Goal: Use online tool/utility: Utilize a website feature to perform a specific function

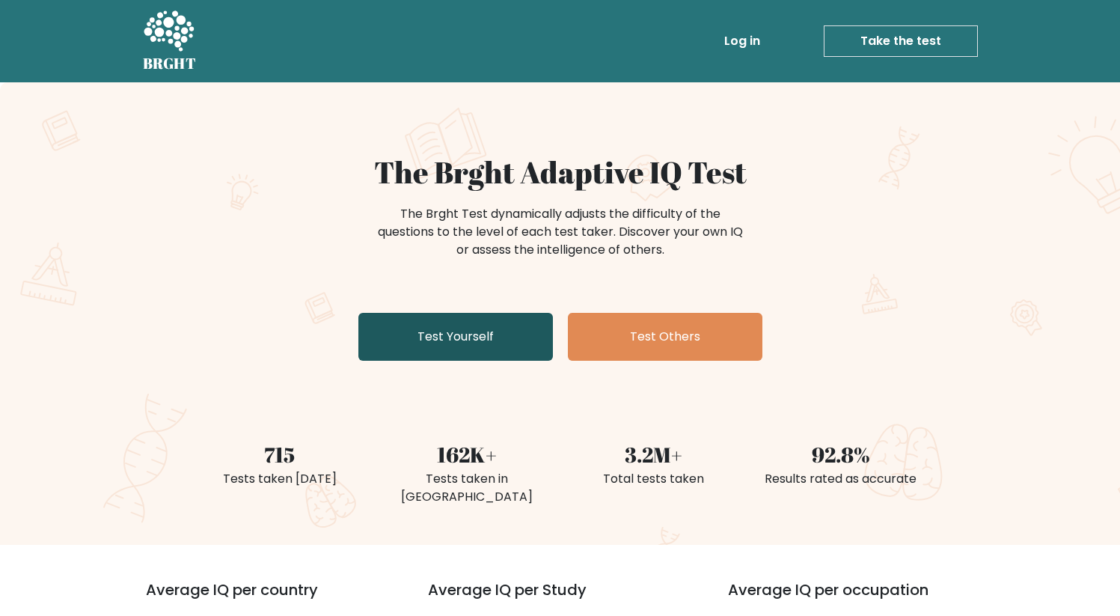
click at [400, 323] on link "Test Yourself" at bounding box center [455, 337] width 195 height 48
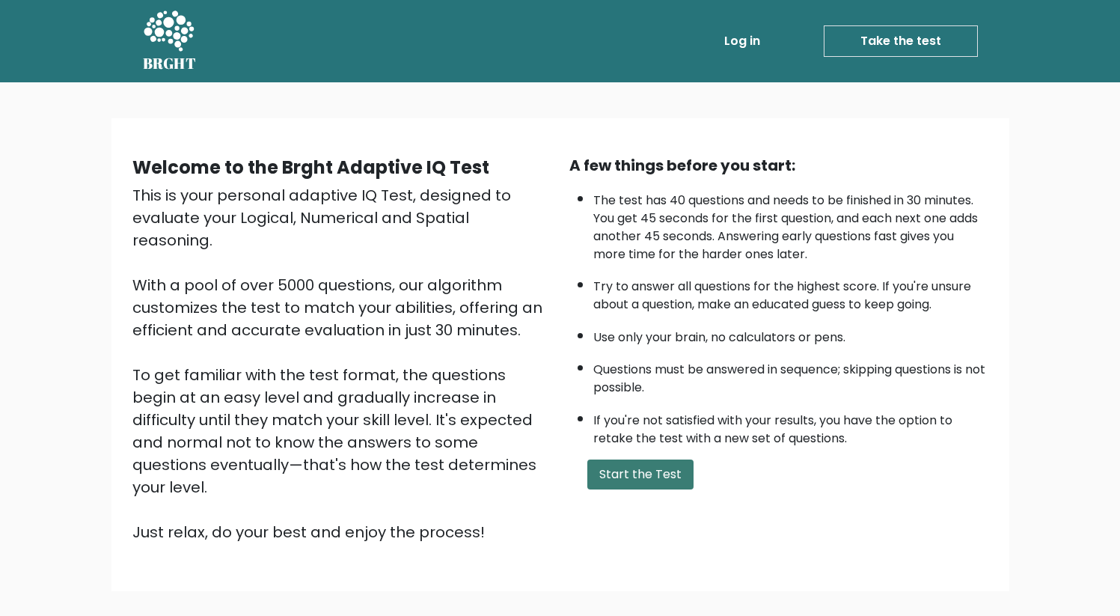
click at [629, 473] on button "Start the Test" at bounding box center [640, 474] width 106 height 30
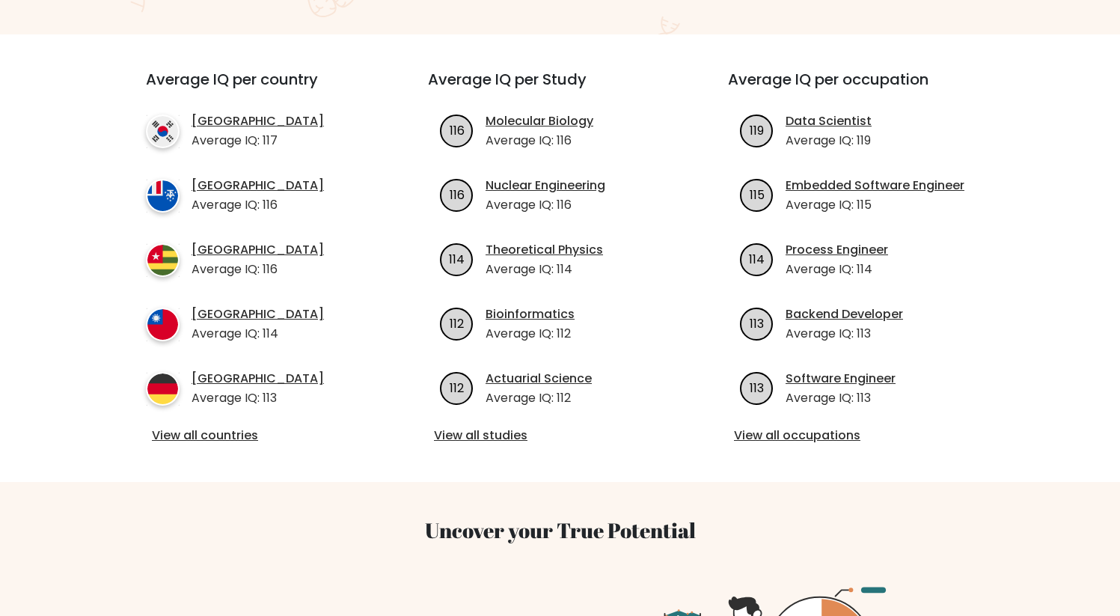
scroll to position [326, 0]
